Goal: Navigation & Orientation: Find specific page/section

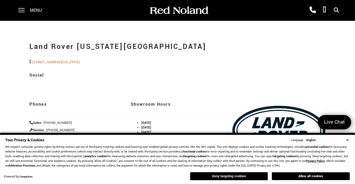
click at [238, 177] on button "Deny targeting cookies" at bounding box center [229, 176] width 78 height 8
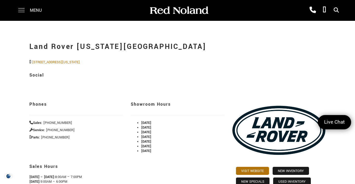
click at [22, 9] on span at bounding box center [21, 8] width 7 height 1
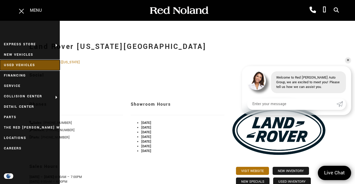
click at [29, 63] on link "Used Vehicles" at bounding box center [30, 65] width 60 height 10
